Goal: Use online tool/utility: Use online tool/utility

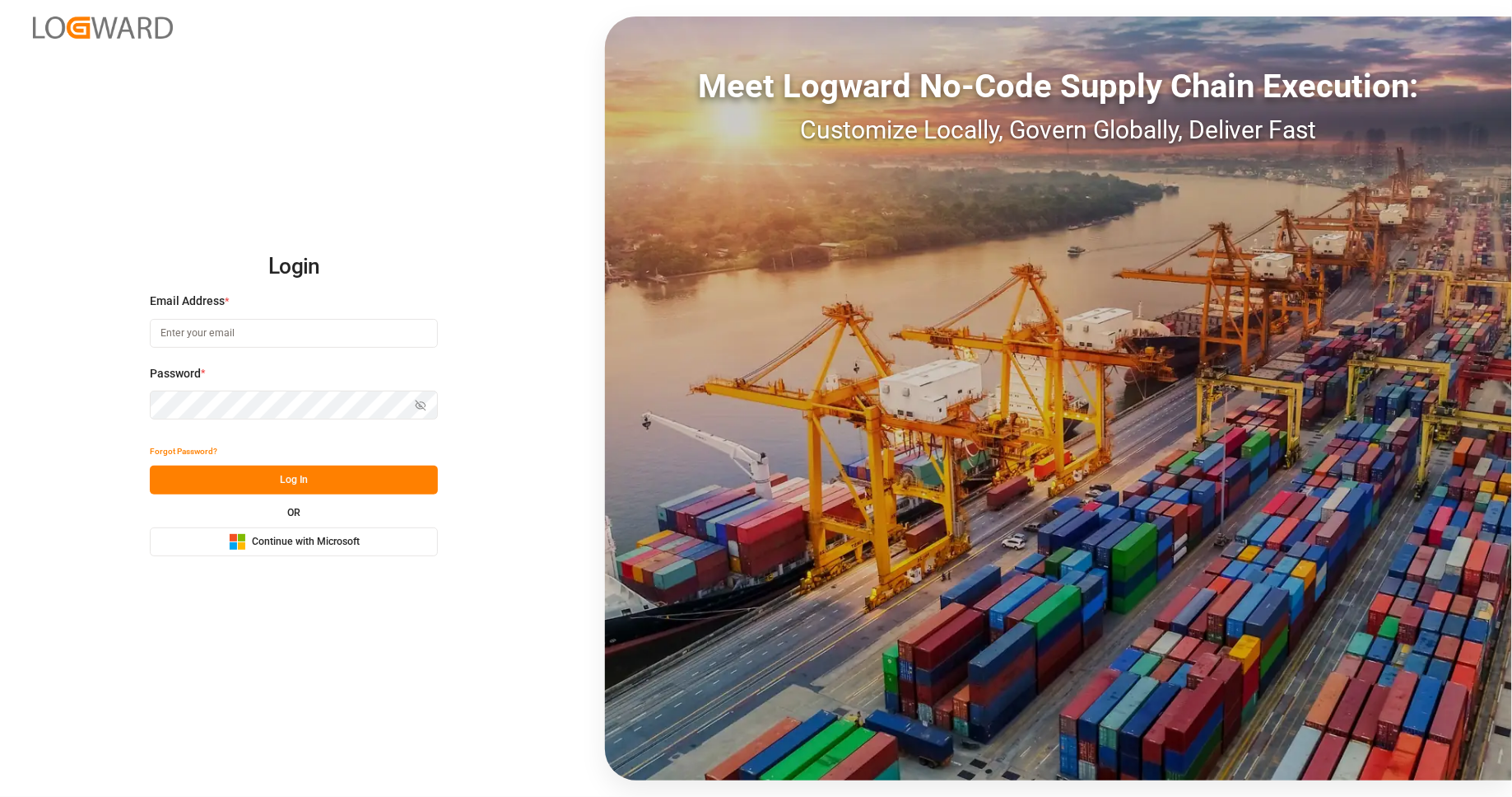
click at [350, 543] on span "Continue with Microsoft" at bounding box center [306, 542] width 108 height 14
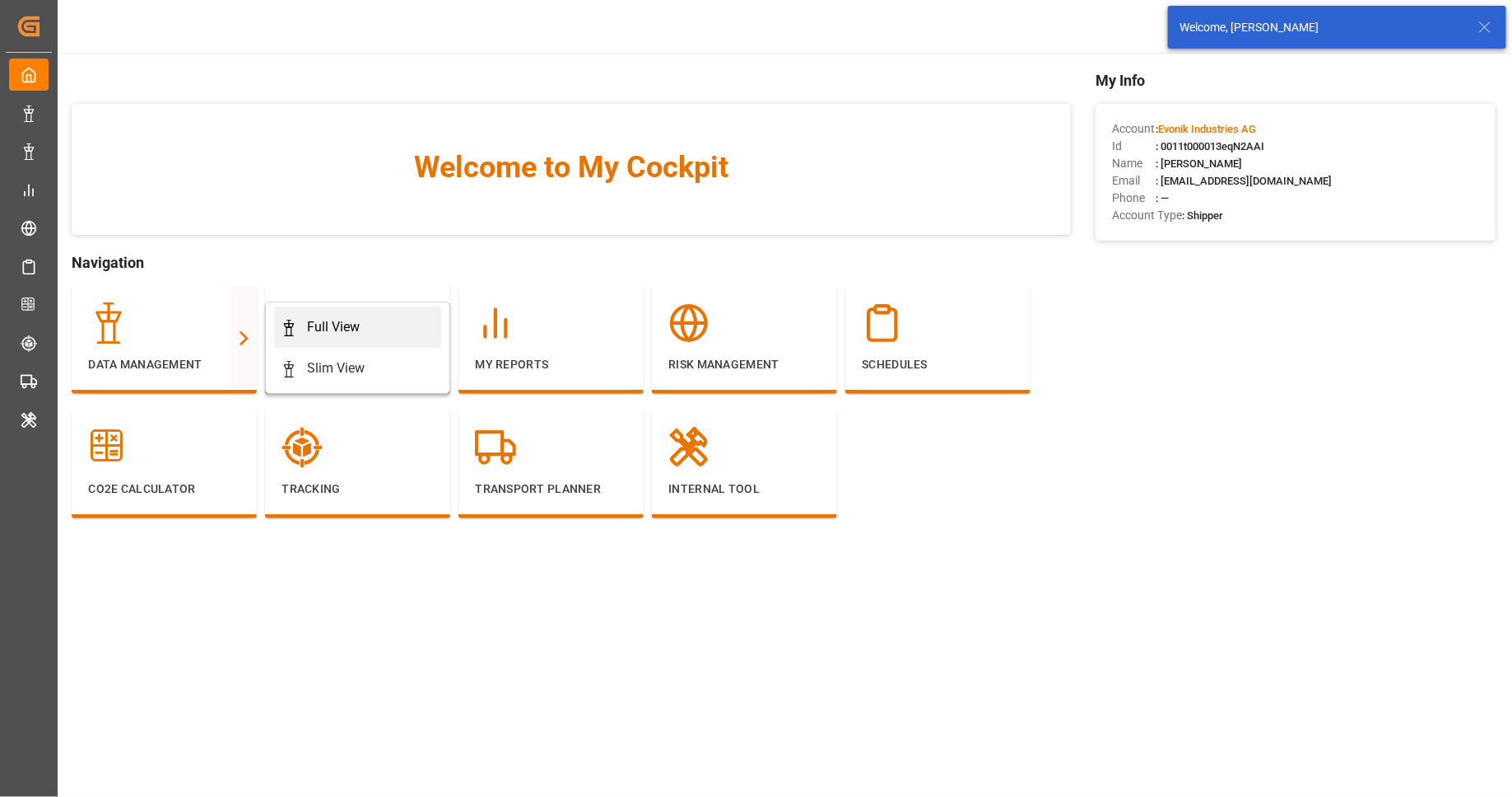
click at [329, 328] on div "Full View" at bounding box center [333, 327] width 52 height 20
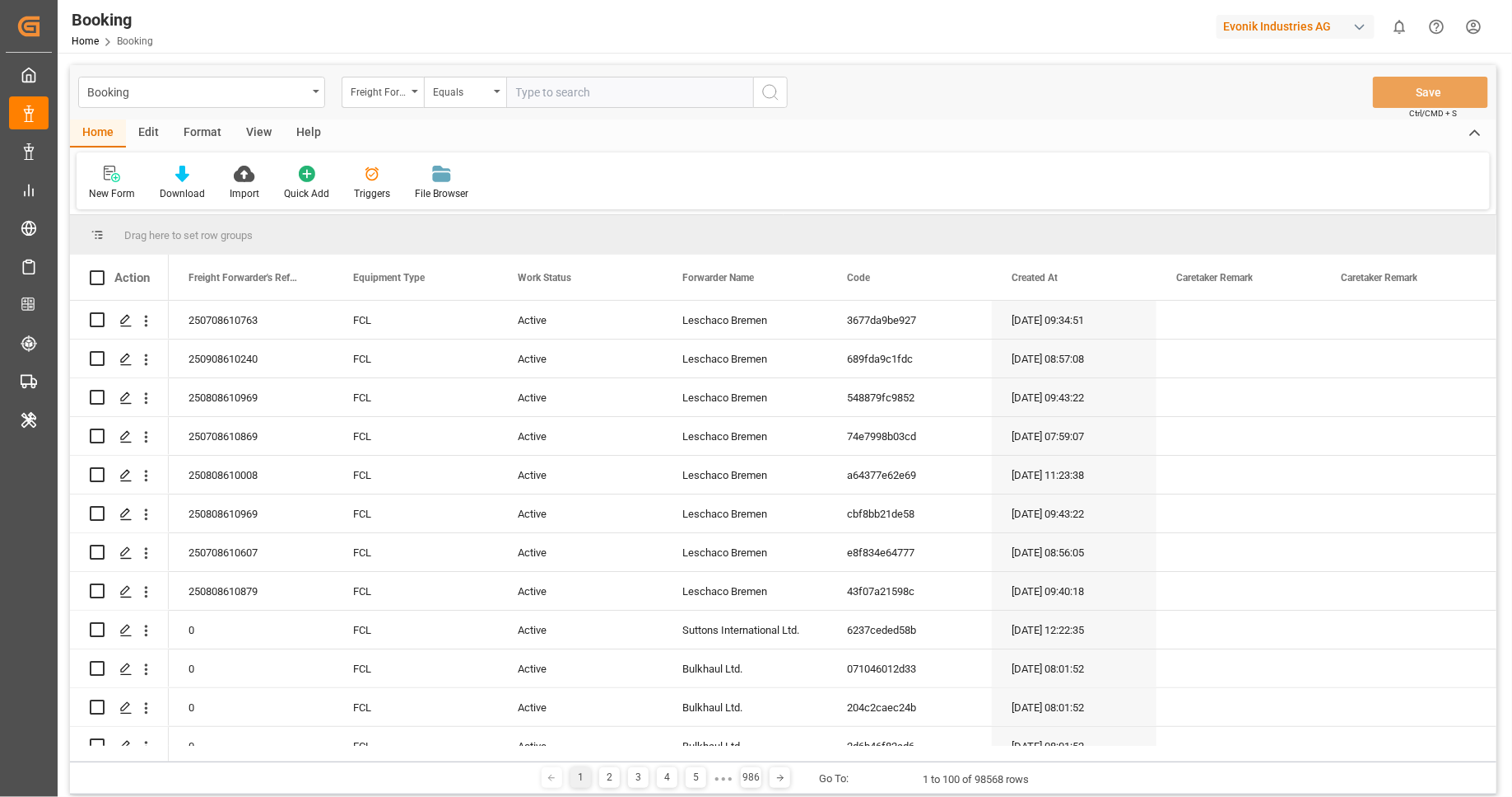
click at [155, 129] on div "Edit" at bounding box center [149, 133] width 45 height 28
click at [496, 148] on div "Home Edit Format View Help" at bounding box center [783, 133] width 1426 height 28
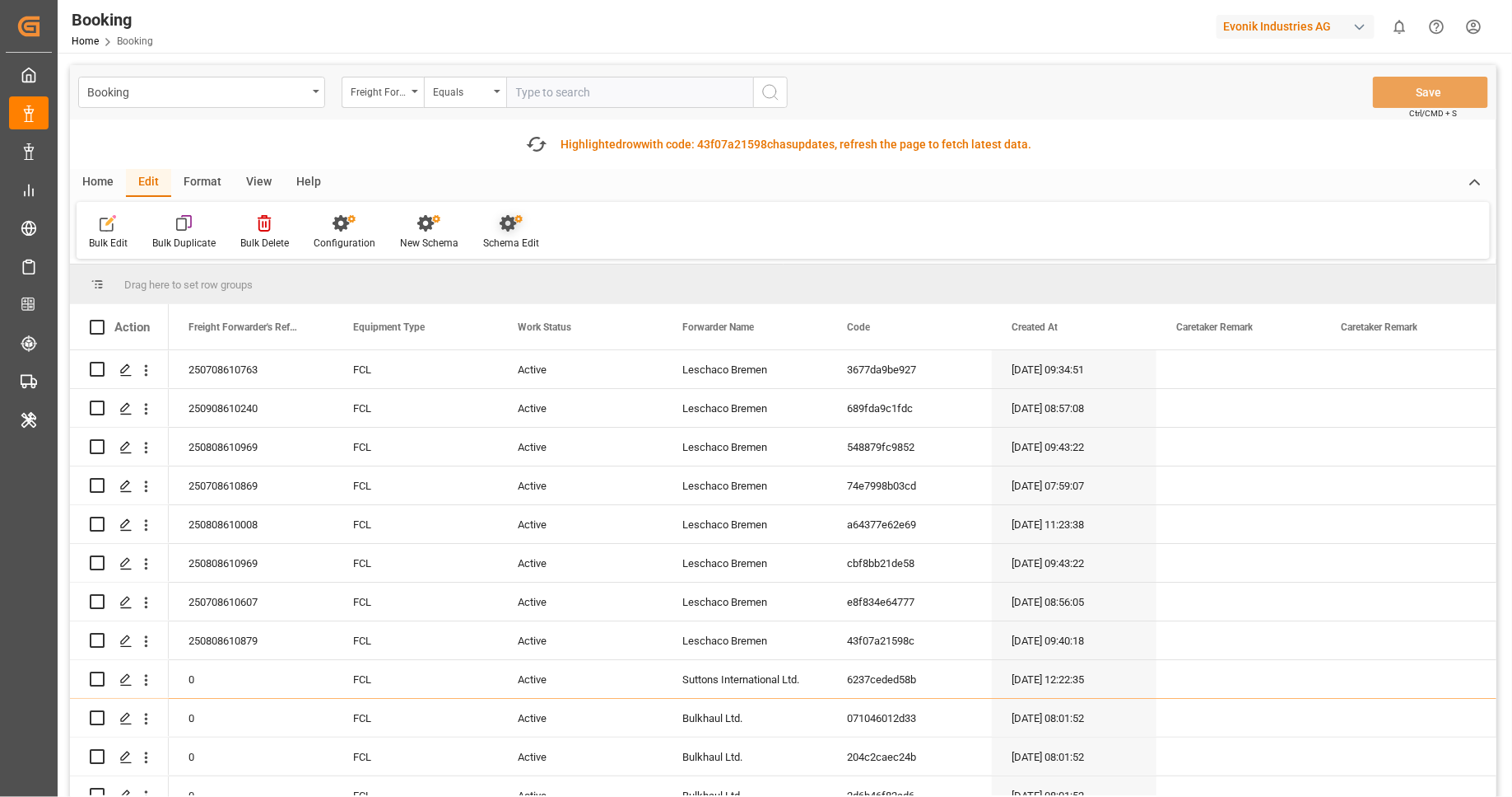
click at [490, 231] on div at bounding box center [511, 223] width 56 height 17
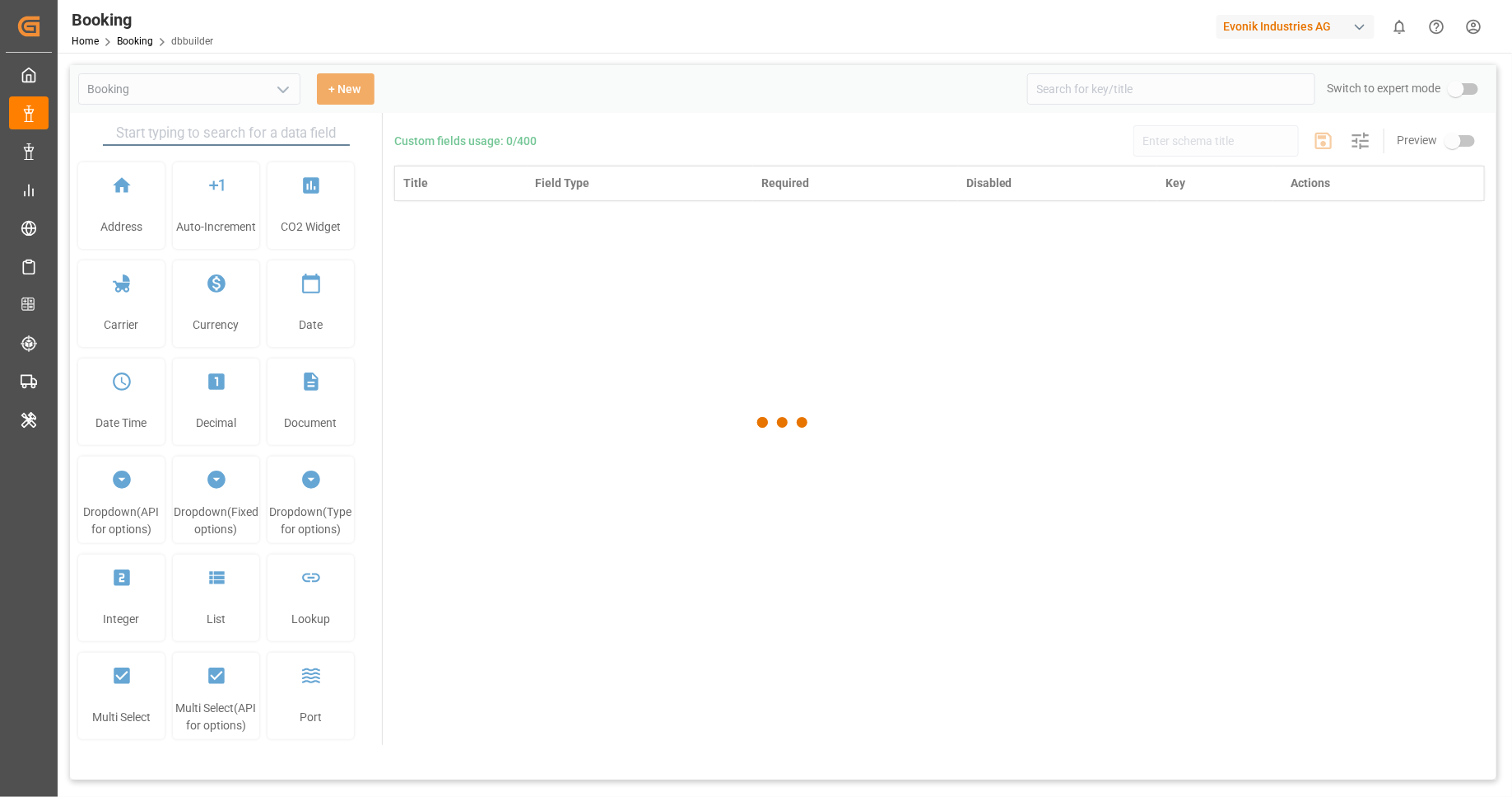
type input "Booking"
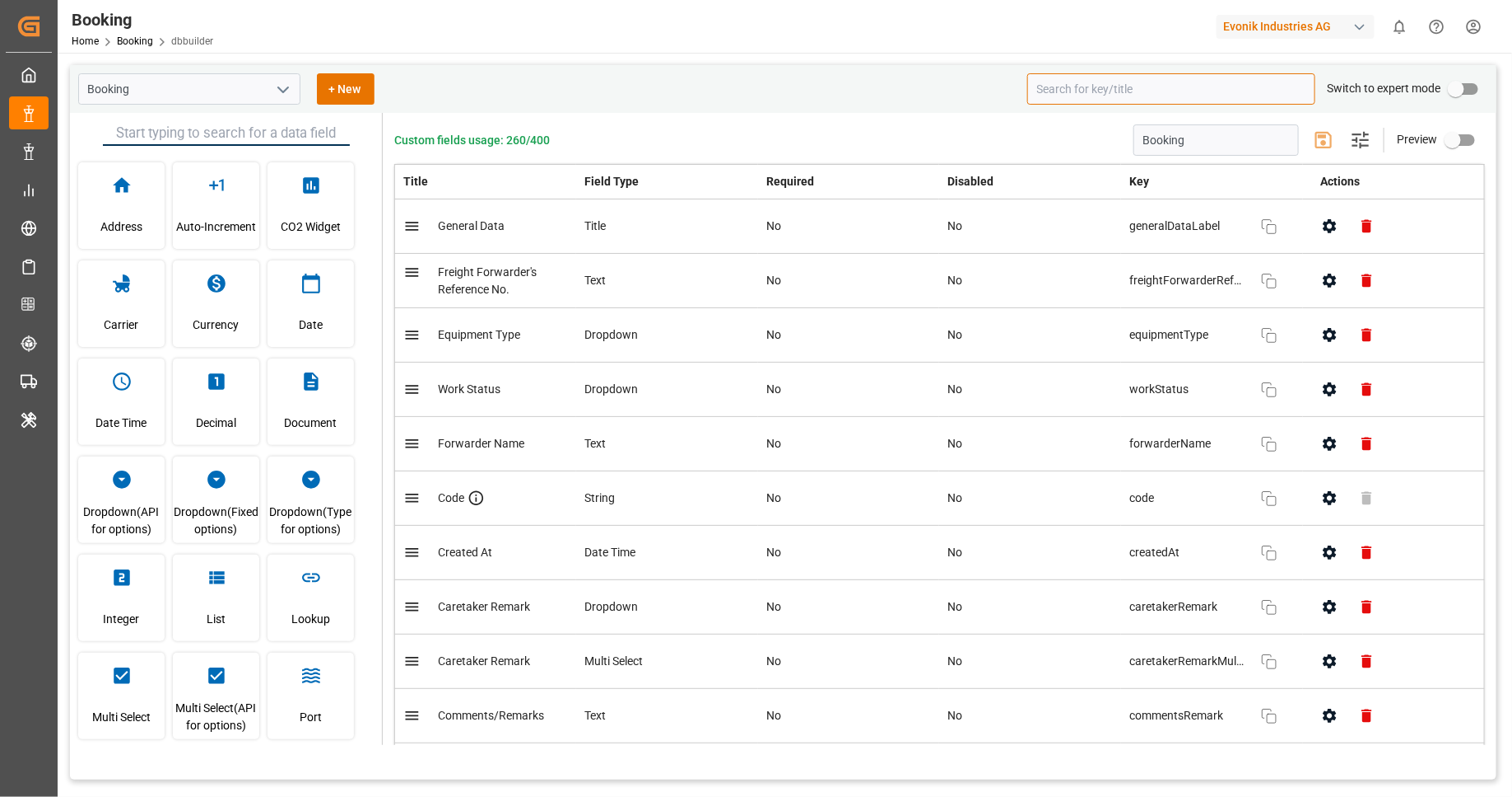
click at [1097, 87] on input at bounding box center [1171, 88] width 288 height 32
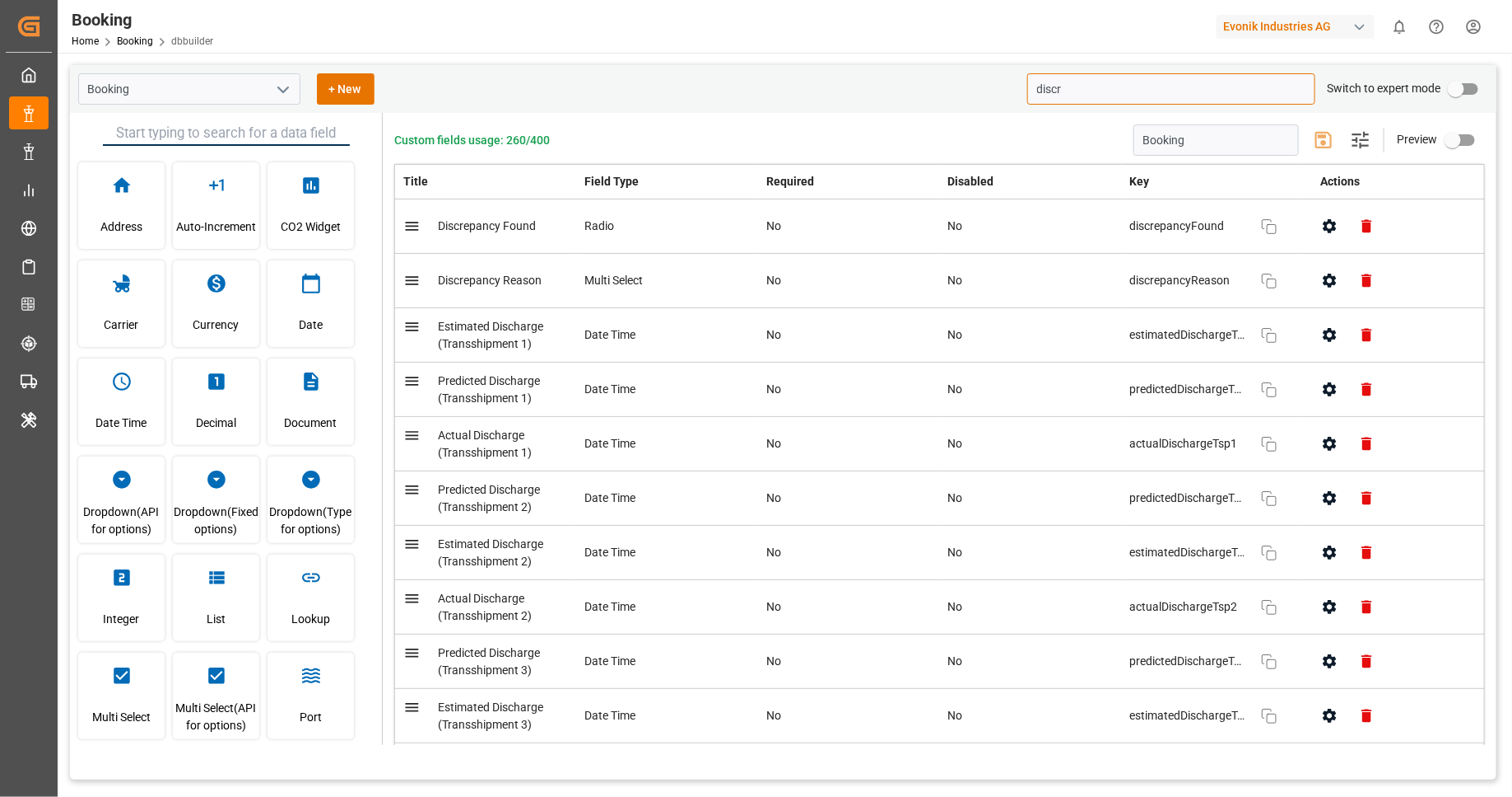
type input "discre"
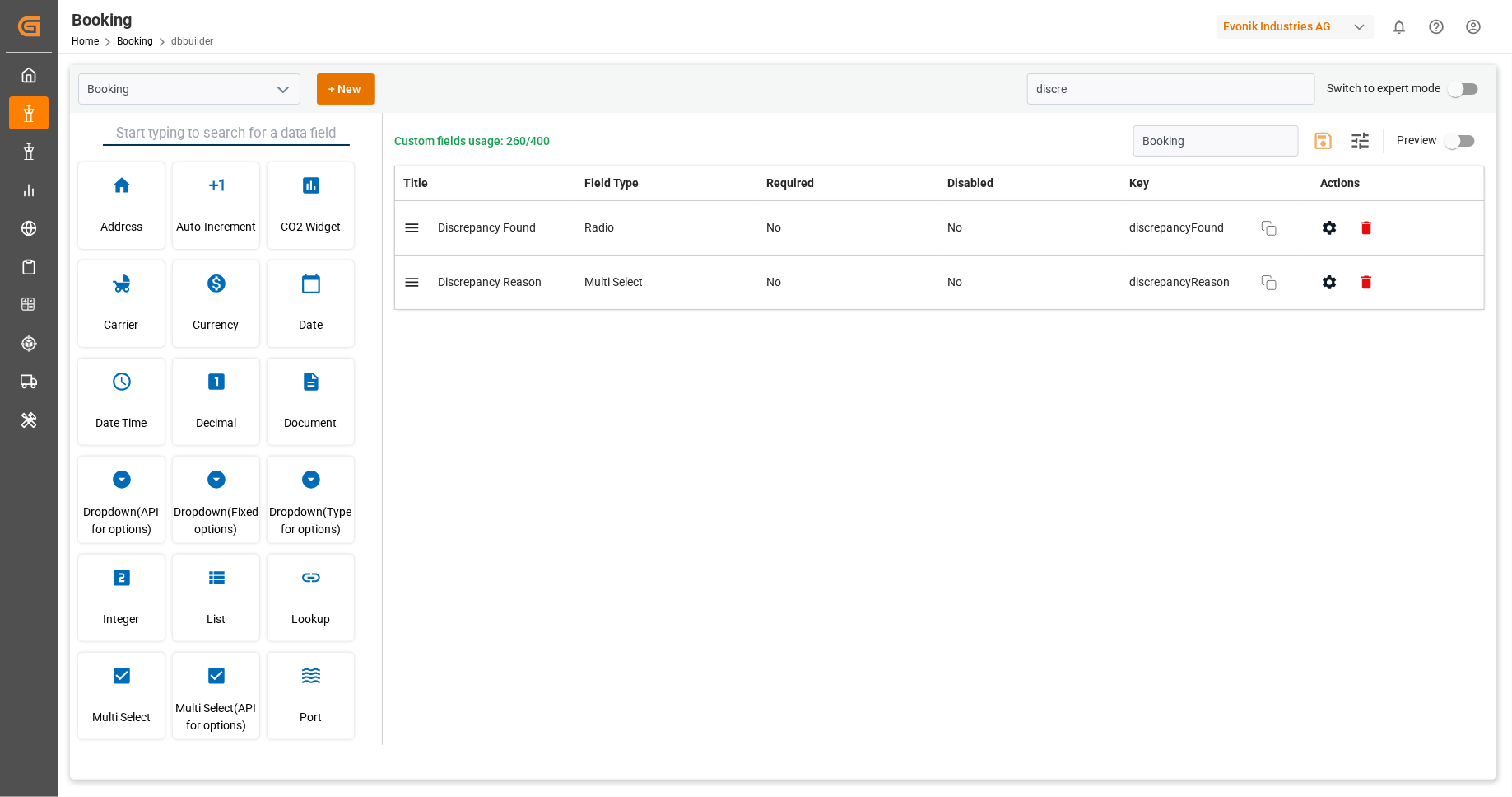
click at [1466, 90] on input "primary checkbox" at bounding box center [1456, 88] width 94 height 32
checkbox input "true"
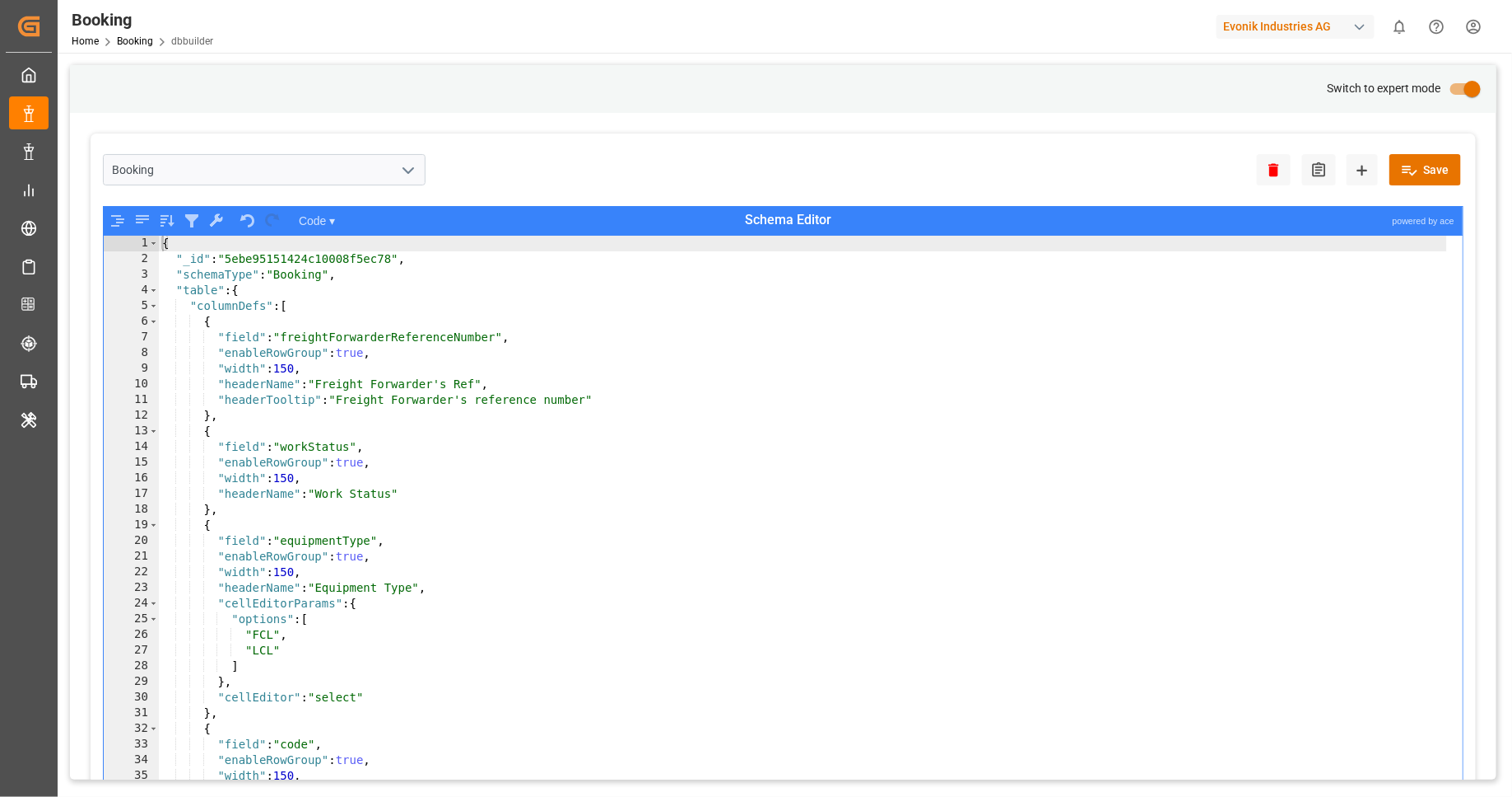
click at [667, 534] on div "{ "_id" : "5ebe95151424c10008f5ec78" , "schemaType" : "Booking" , "table" : { "…" at bounding box center [803, 543] width 1289 height 616
type textarea ""field": "equipmentType","
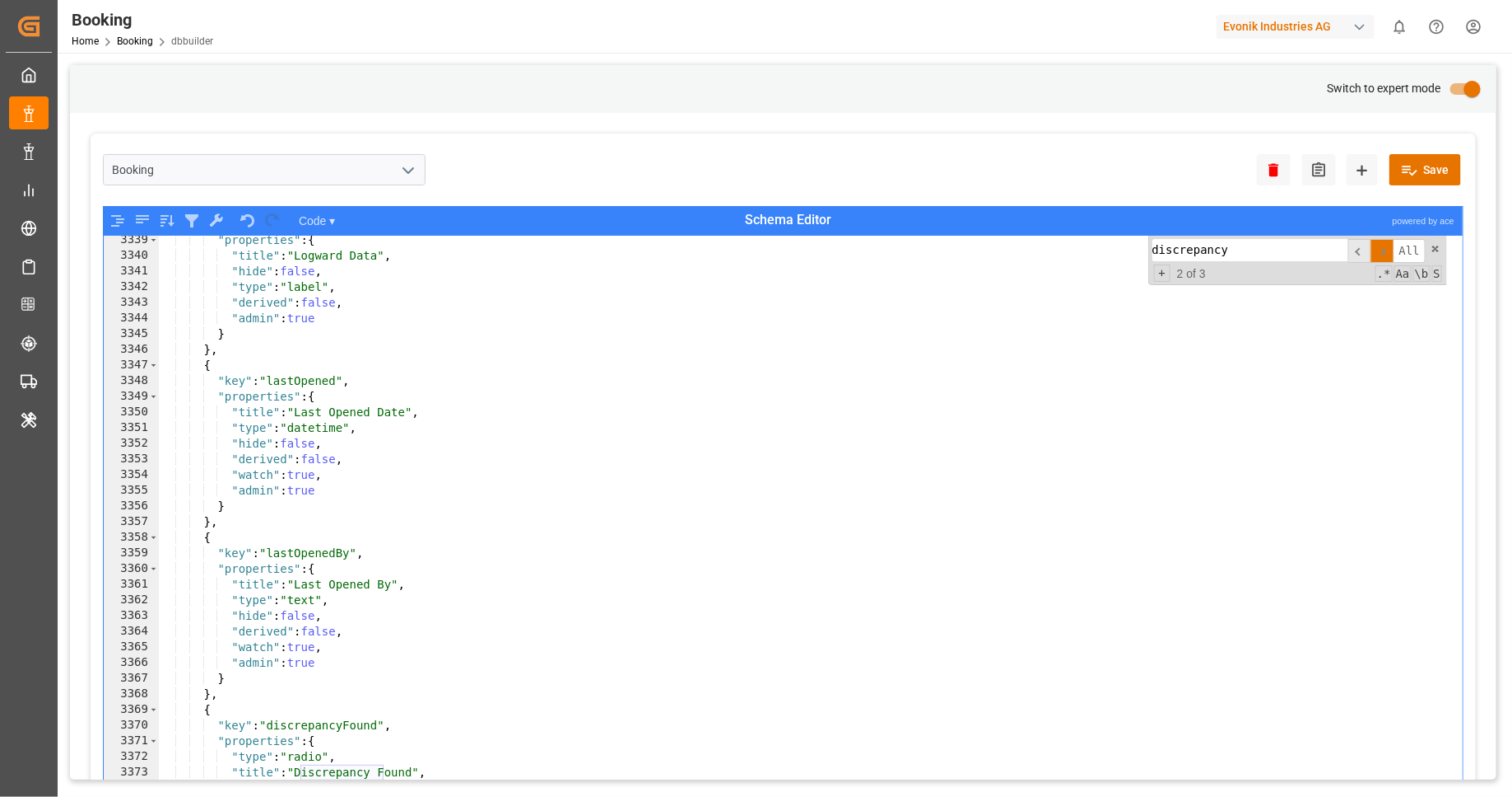
scroll to position [13141, 0]
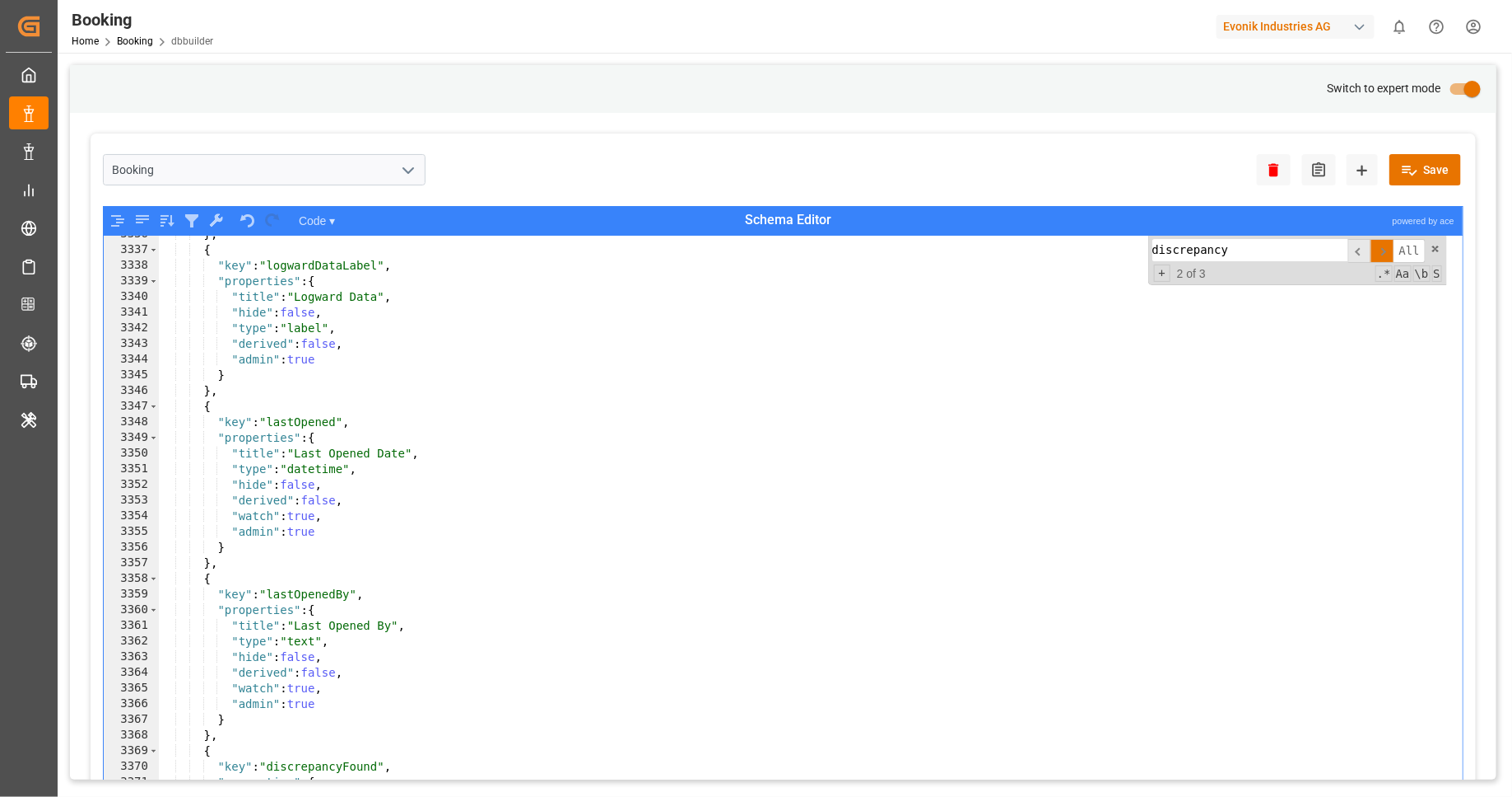
click at [1325, 34] on div "Evonik Industries AG" at bounding box center [1295, 26] width 158 height 23
type input "discrepancy"
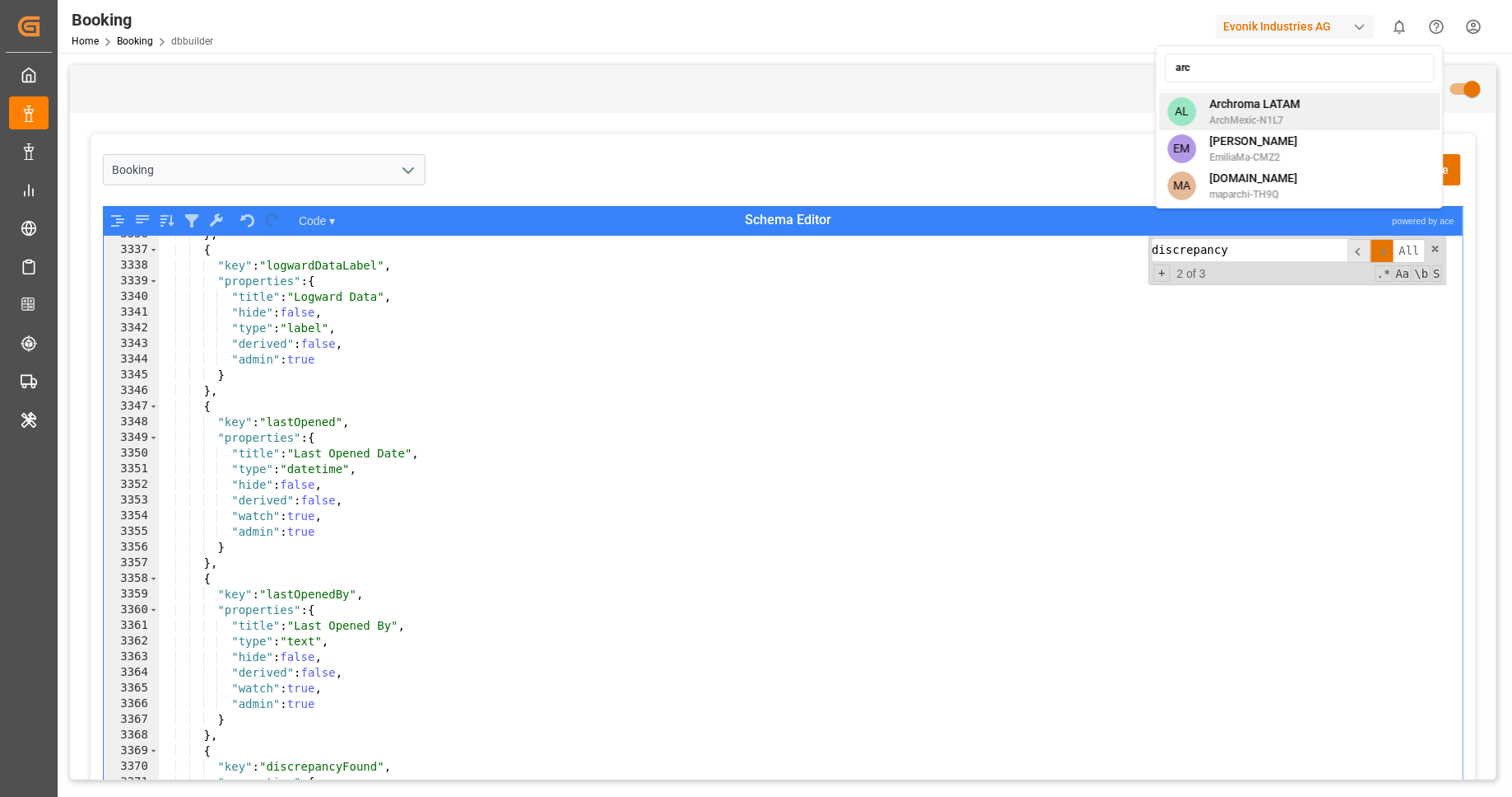
type input "arc"
click at [1258, 113] on span "ArchMexic-N1L7" at bounding box center [1254, 120] width 91 height 14
